Goal: Task Accomplishment & Management: Complete application form

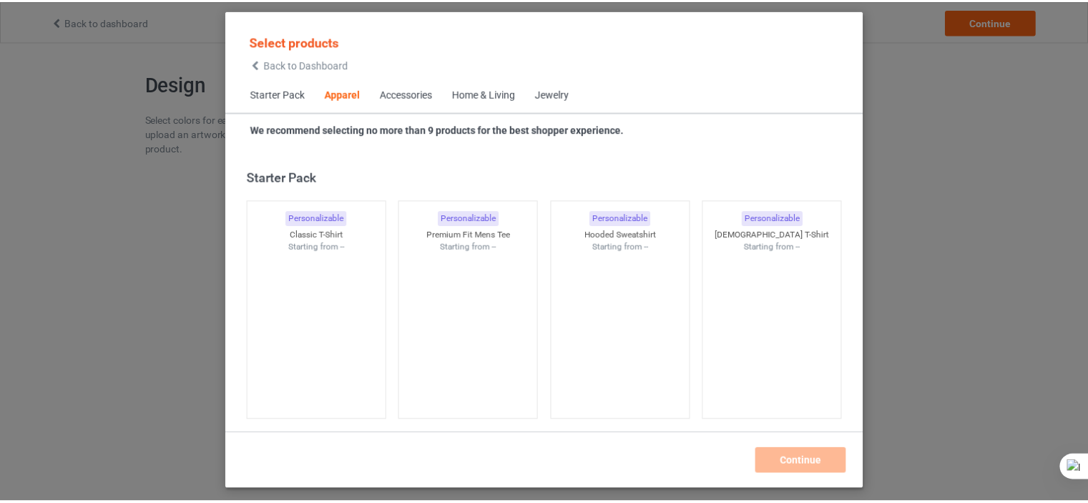
scroll to position [532, 0]
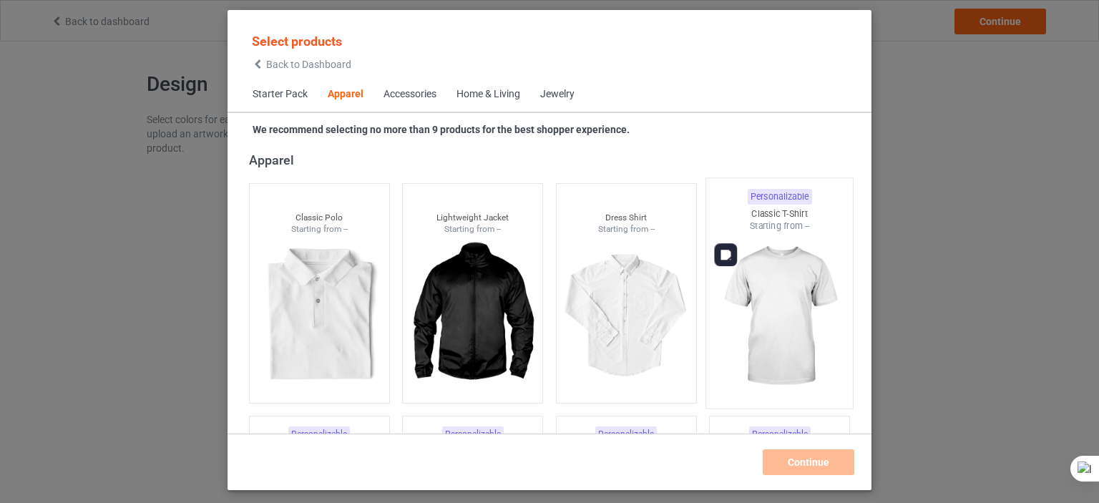
click at [750, 300] on img at bounding box center [779, 316] width 134 height 168
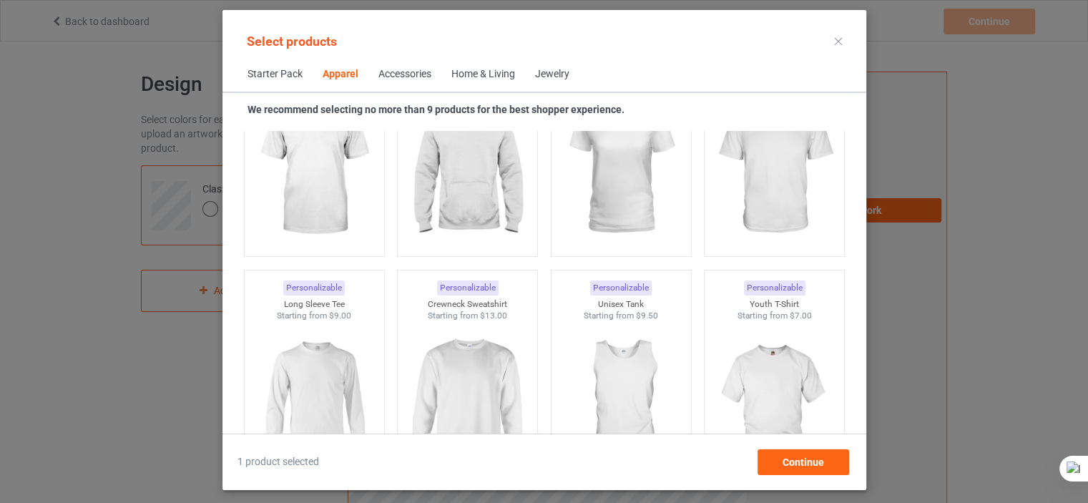
scroll to position [858, 0]
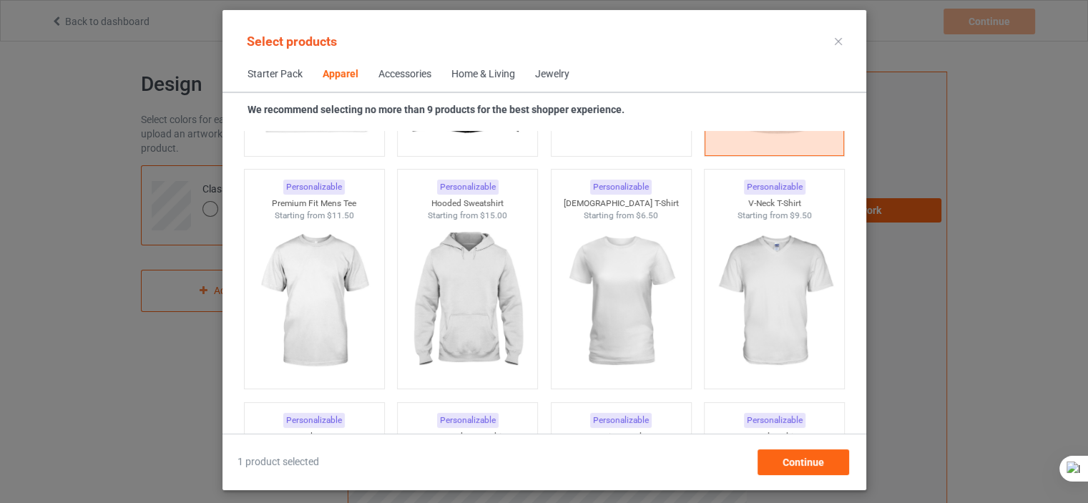
scroll to position [792, 0]
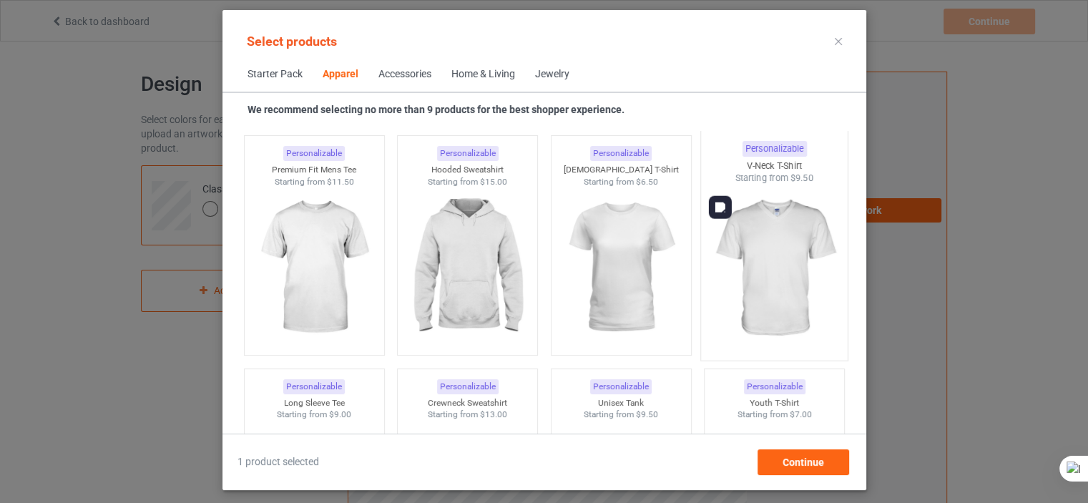
click at [759, 245] on img at bounding box center [774, 269] width 134 height 168
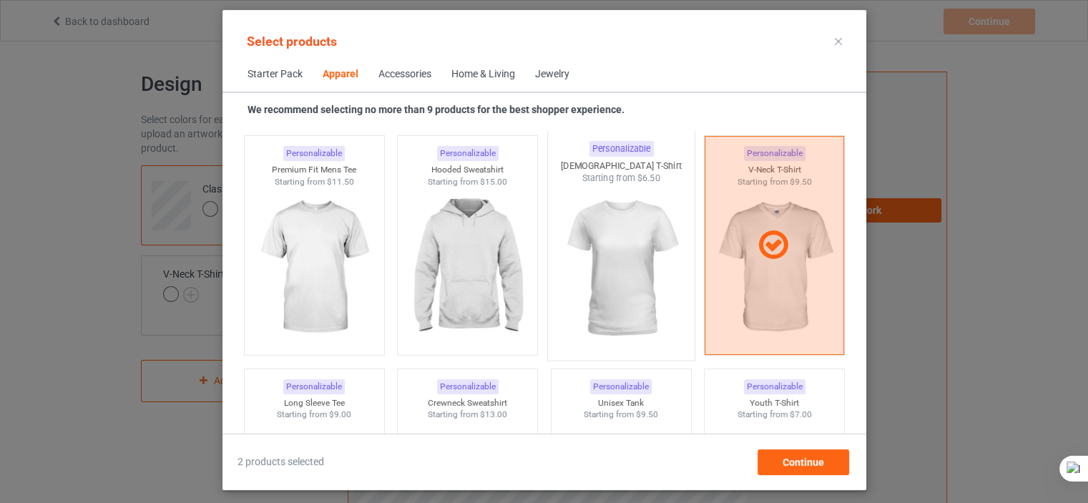
click at [648, 236] on img at bounding box center [621, 269] width 134 height 168
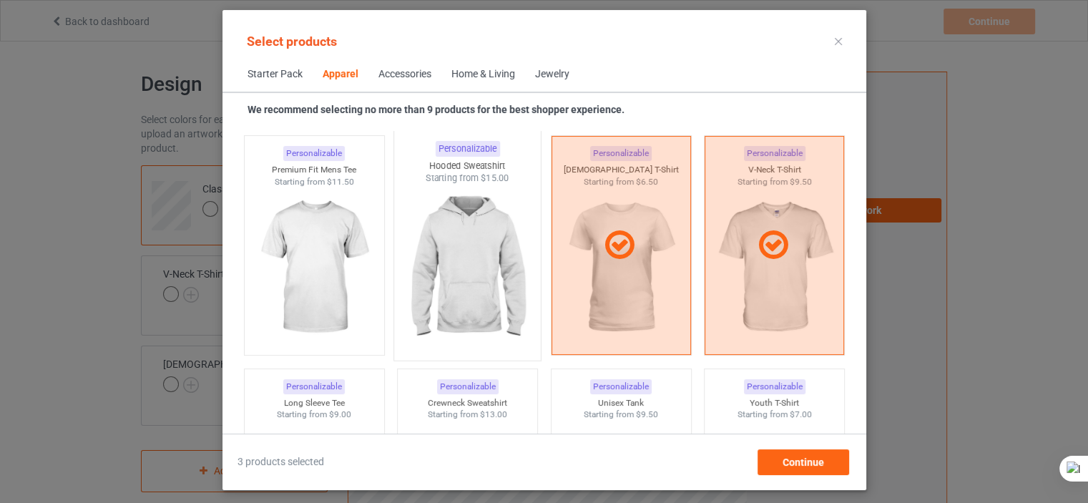
click at [471, 232] on img at bounding box center [467, 269] width 134 height 168
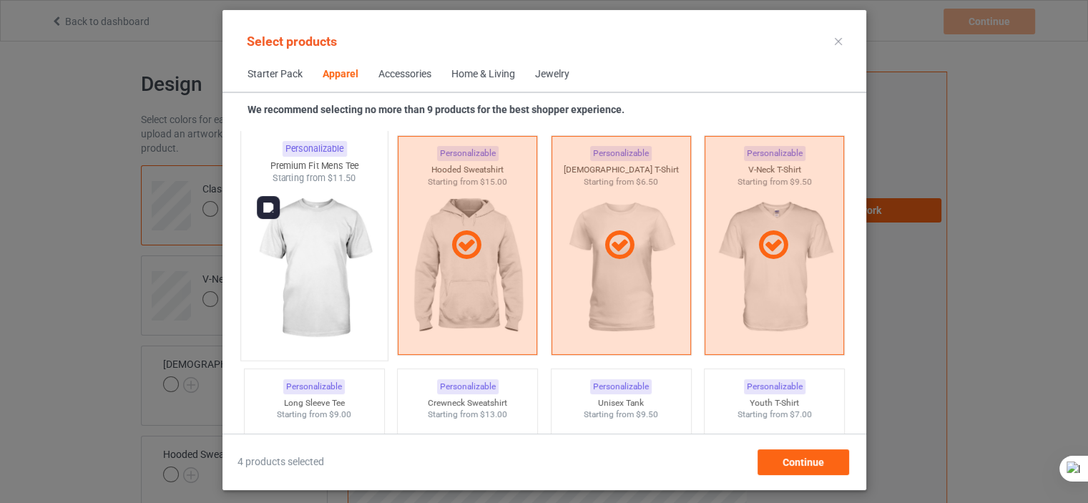
click at [360, 231] on img at bounding box center [314, 269] width 134 height 168
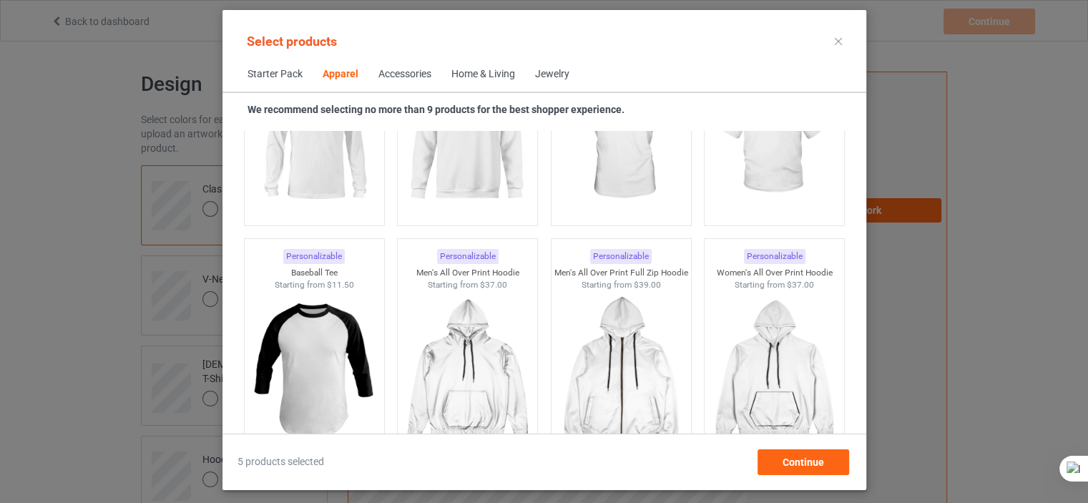
scroll to position [1089, 0]
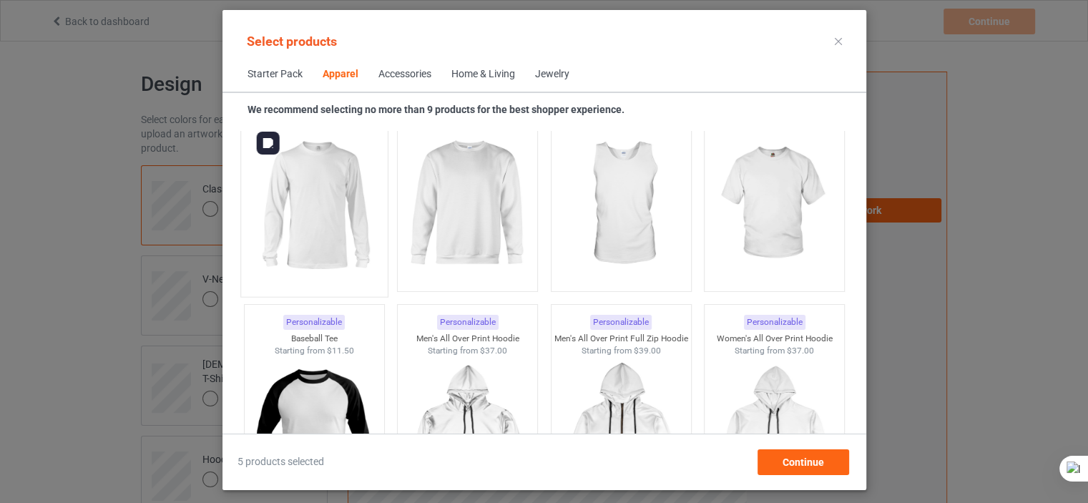
click at [376, 212] on img at bounding box center [314, 205] width 134 height 168
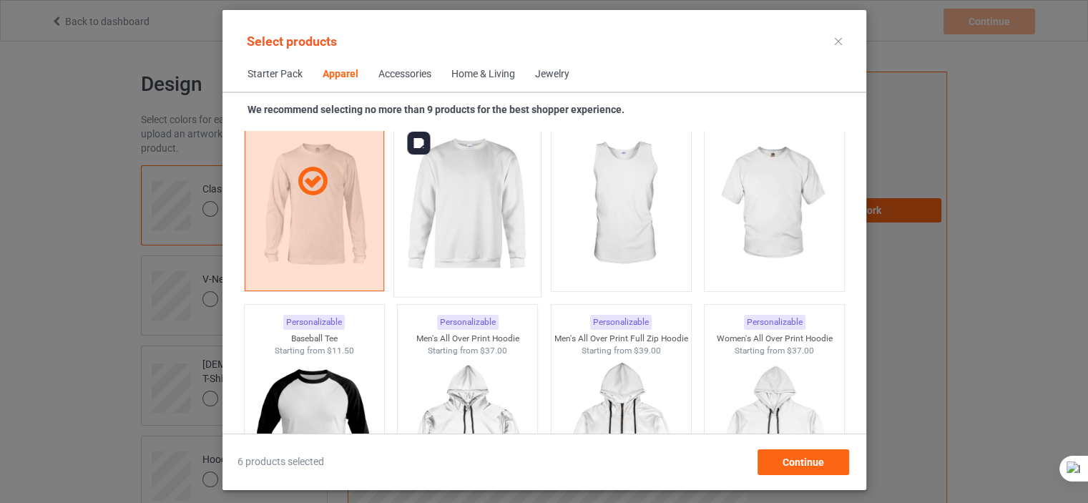
click at [414, 217] on img at bounding box center [467, 205] width 134 height 168
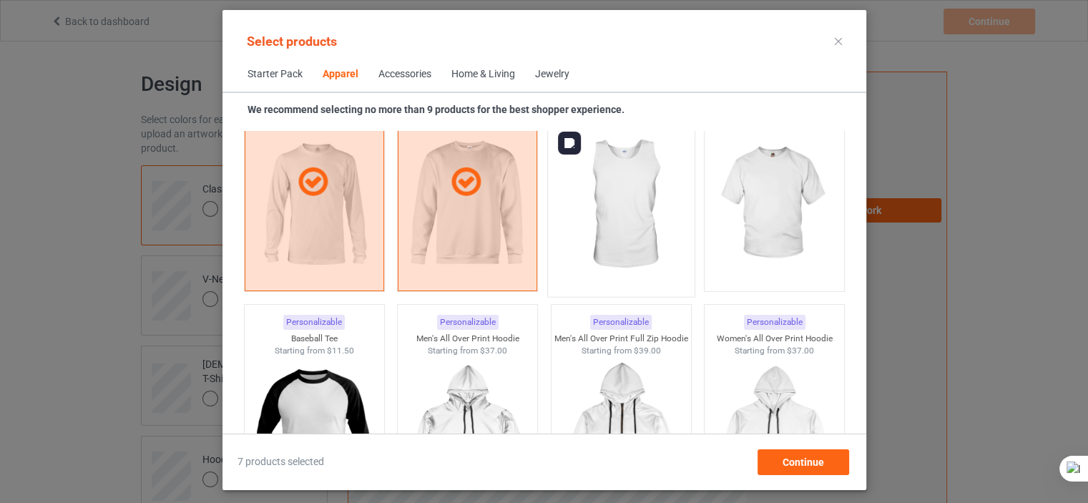
click at [579, 222] on img at bounding box center [621, 205] width 134 height 168
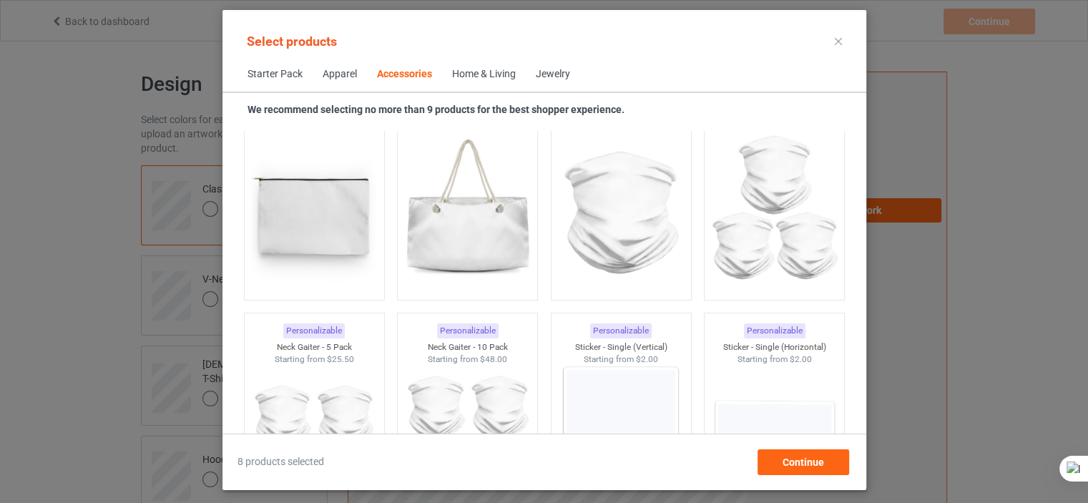
scroll to position [4688, 0]
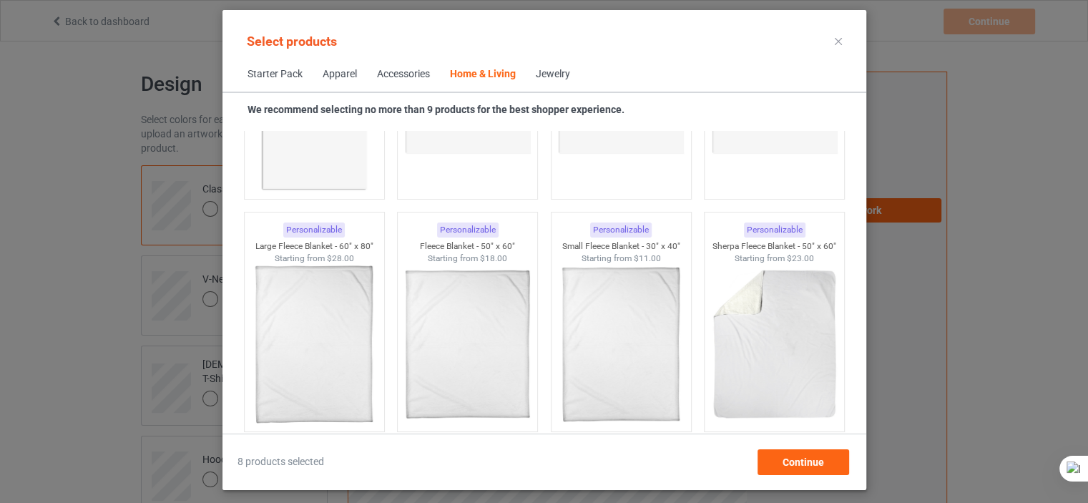
scroll to position [6966, 0]
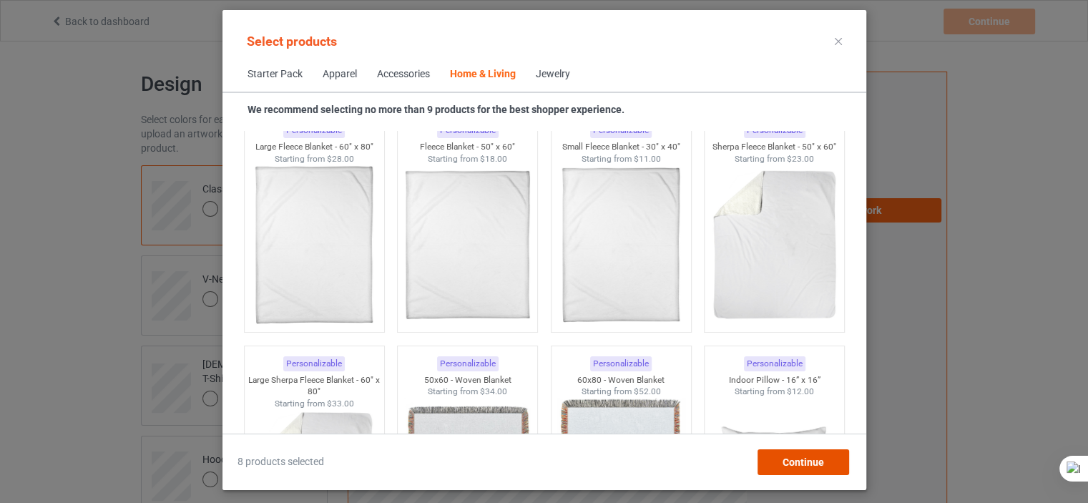
click at [785, 457] on span "Continue" at bounding box center [802, 461] width 41 height 11
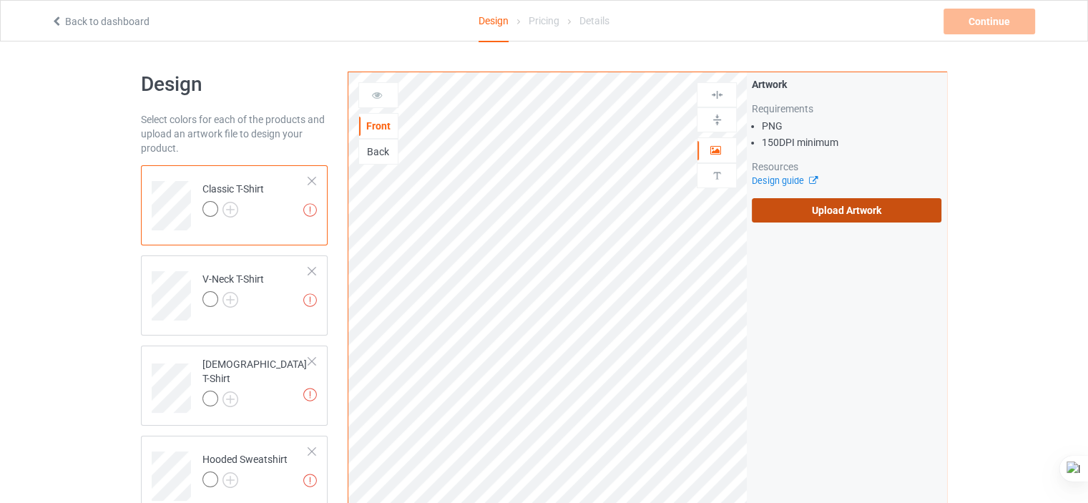
click at [873, 198] on label "Upload Artwork" at bounding box center [847, 210] width 190 height 24
click at [0, 0] on input "Upload Artwork" at bounding box center [0, 0] width 0 height 0
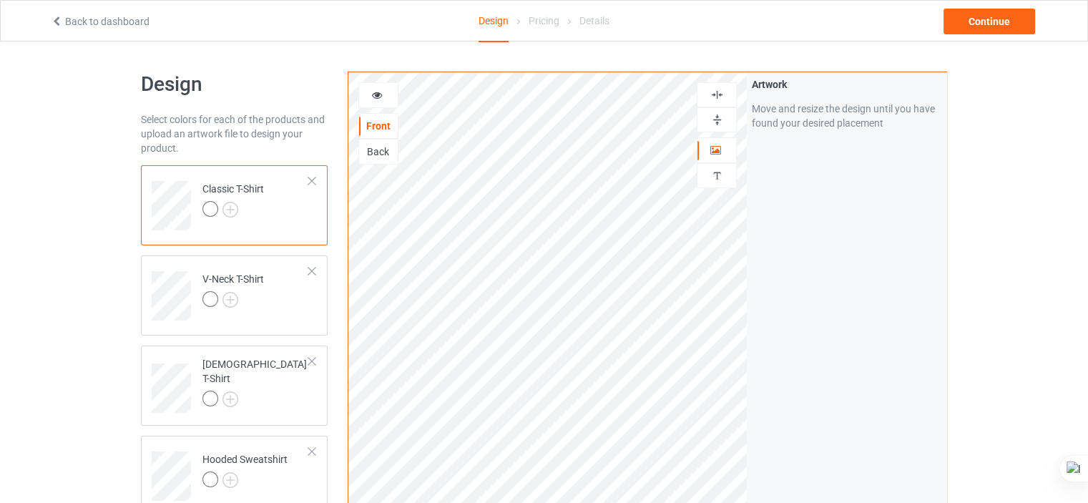
click at [375, 97] on icon at bounding box center [377, 93] width 12 height 10
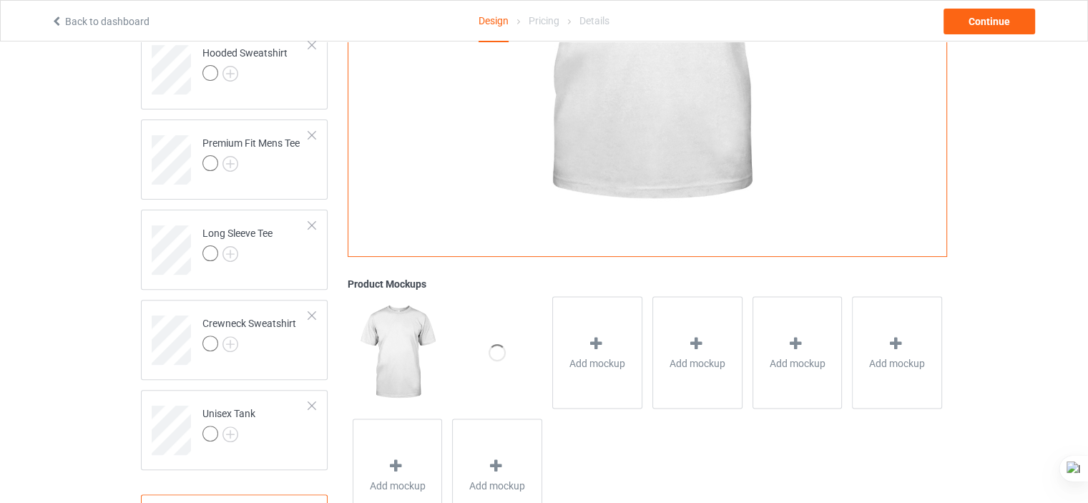
scroll to position [469, 0]
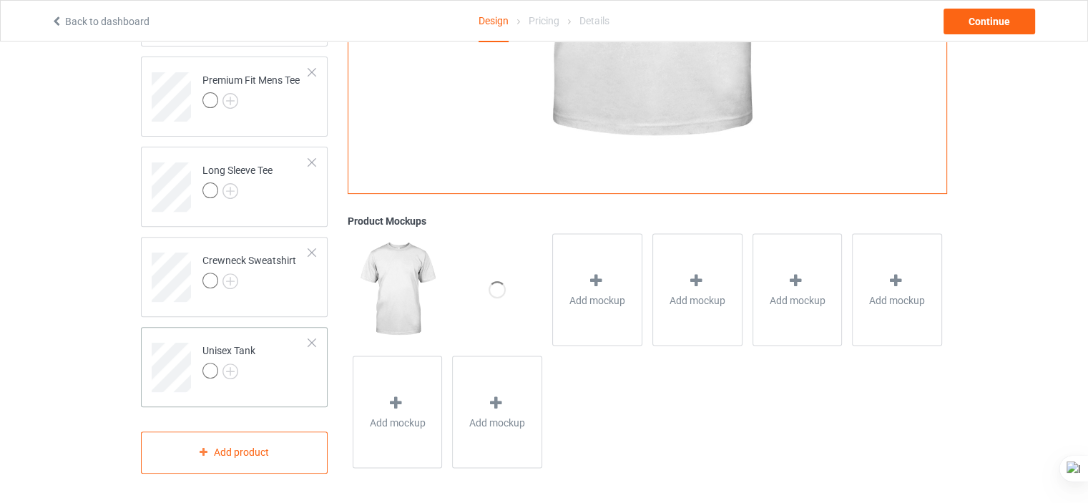
click at [304, 385] on td "Unisex Tank" at bounding box center [256, 362] width 122 height 59
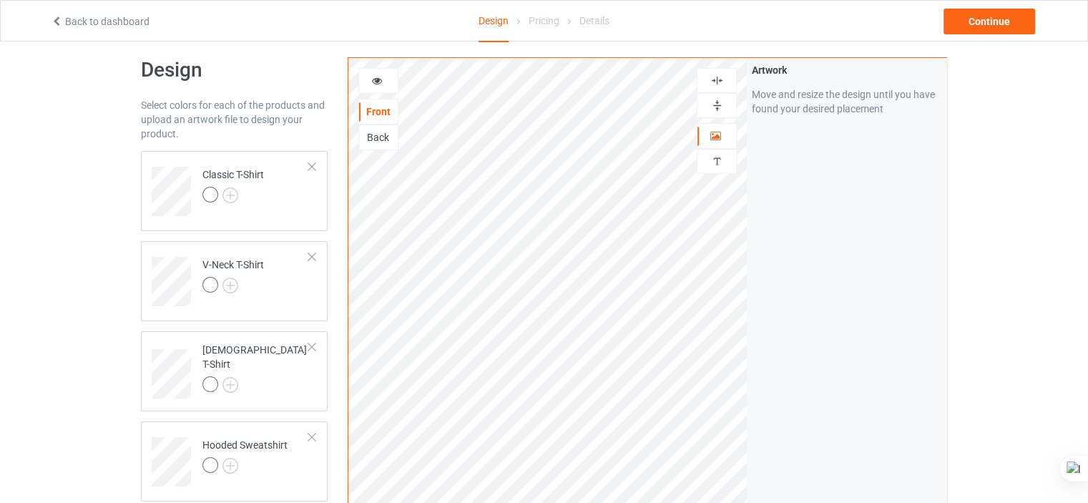
scroll to position [13, 0]
click at [280, 288] on td "V-Neck T-Shirt" at bounding box center [256, 277] width 122 height 59
click at [279, 361] on td "[DEMOGRAPHIC_DATA] T-Shirt" at bounding box center [256, 370] width 122 height 64
click at [280, 460] on div at bounding box center [244, 468] width 85 height 20
click at [1001, 24] on div "Continue" at bounding box center [989, 22] width 92 height 26
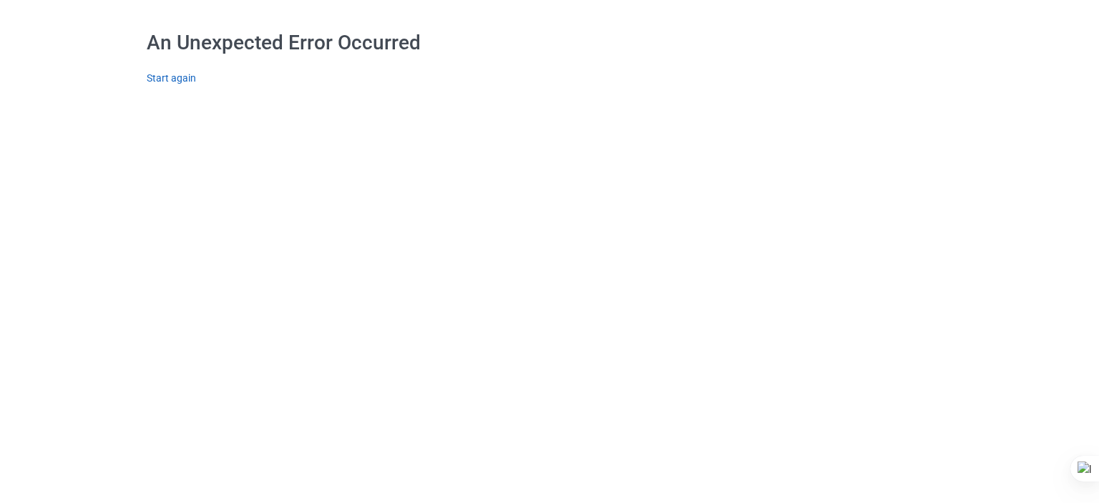
click at [190, 74] on link "Start again" at bounding box center [171, 77] width 49 height 11
